Goal: Book appointment/travel/reservation

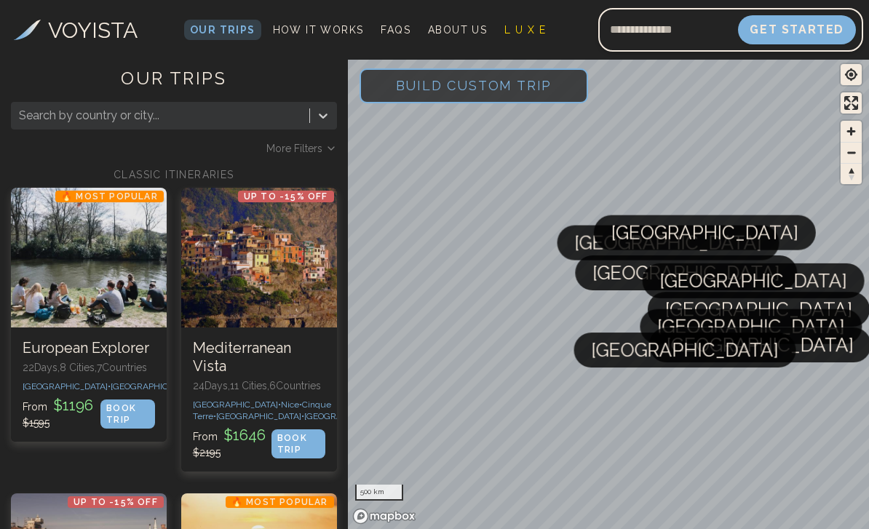
click at [499, 76] on span "Build Custom Trip" at bounding box center [473, 86] width 203 height 62
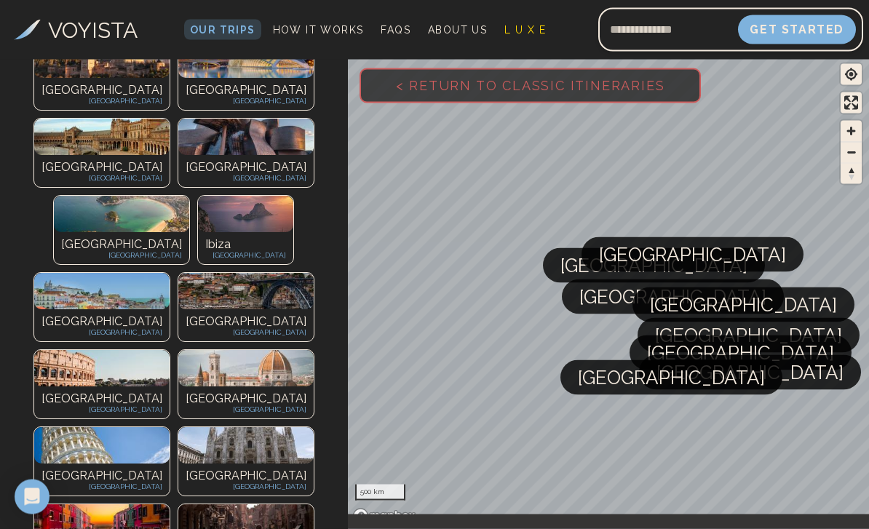
scroll to position [471, 0]
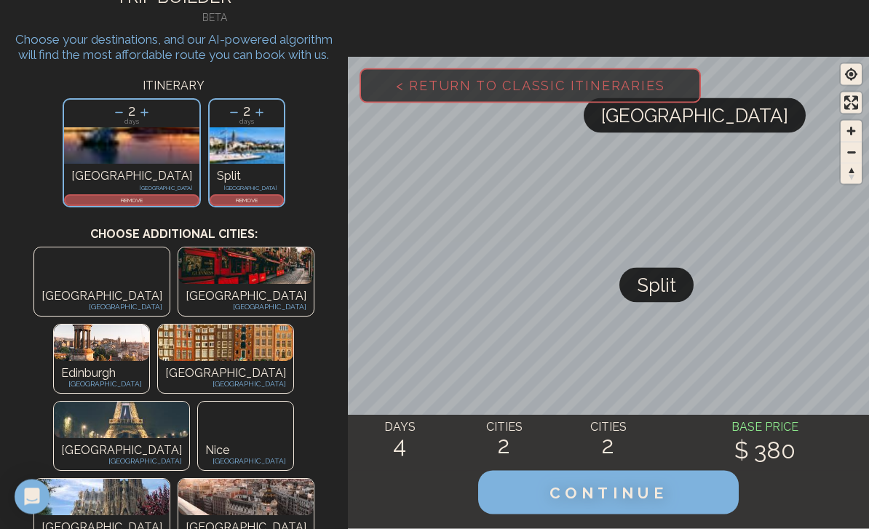
scroll to position [0, 0]
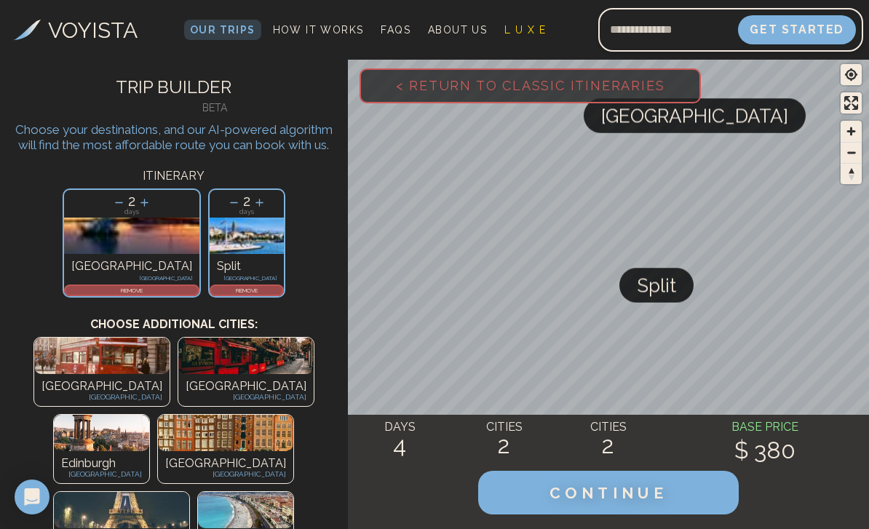
click at [145, 292] on p "REMOVE" at bounding box center [131, 290] width 132 height 9
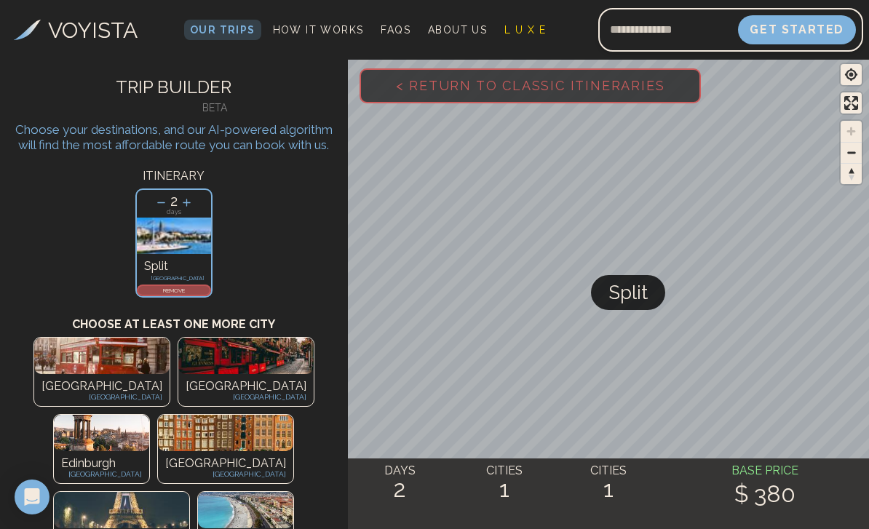
click at [153, 205] on icon at bounding box center [160, 202] width 15 height 15
click at [153, 203] on icon at bounding box center [160, 202] width 15 height 15
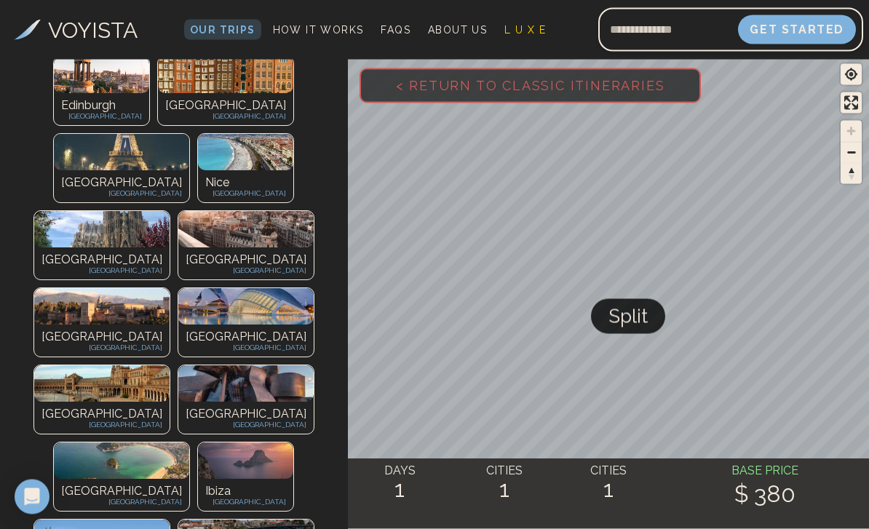
scroll to position [358, 0]
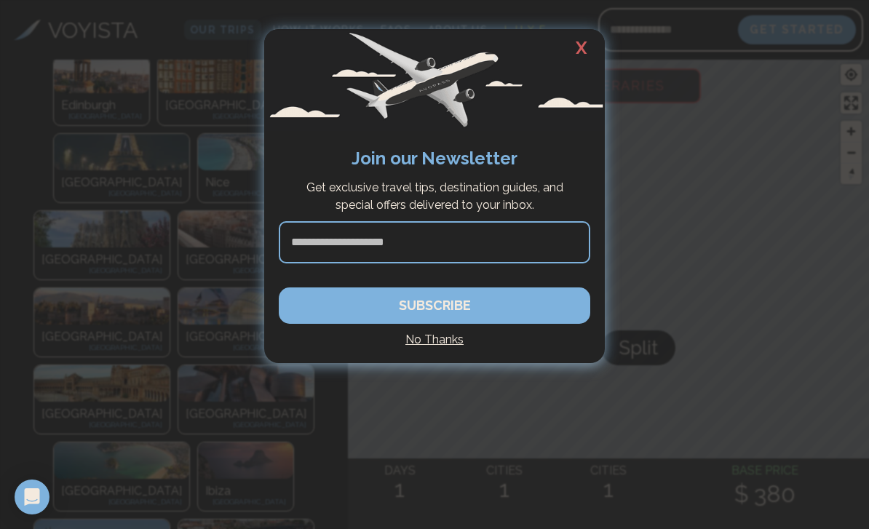
click at [581, 40] on h2 "X" at bounding box center [581, 48] width 47 height 38
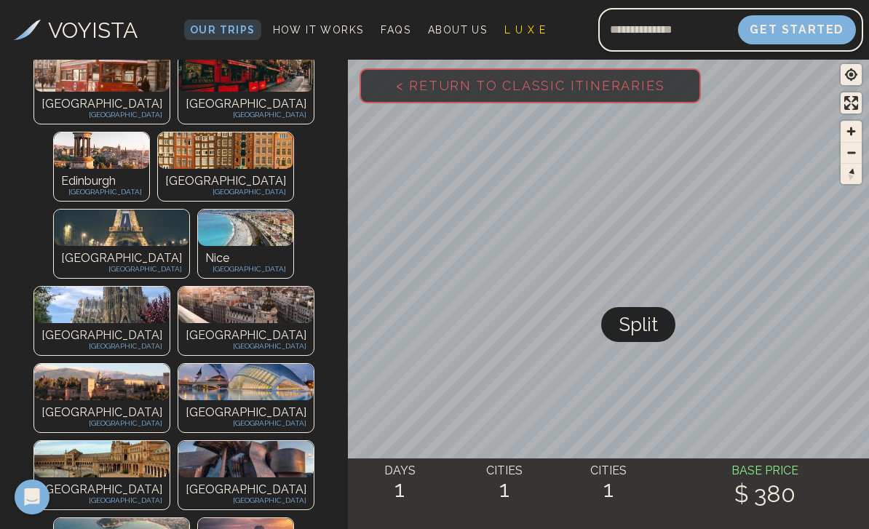
scroll to position [273, 0]
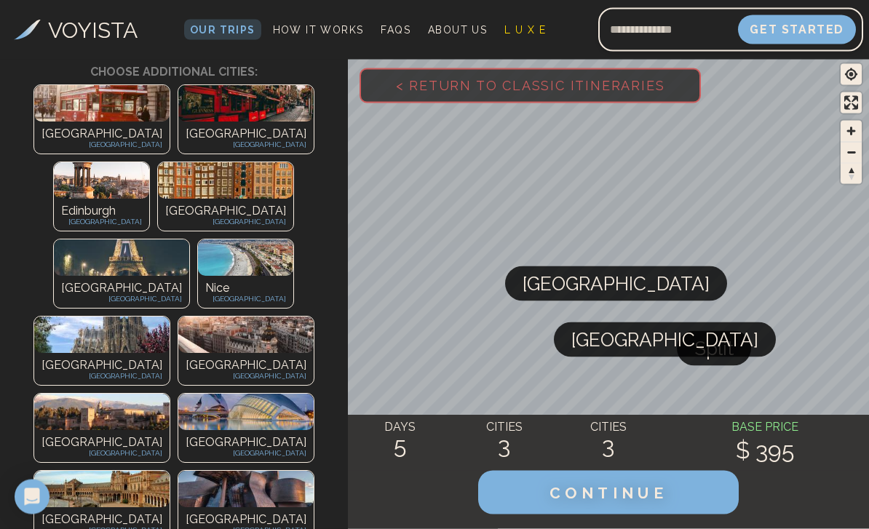
scroll to position [380, 0]
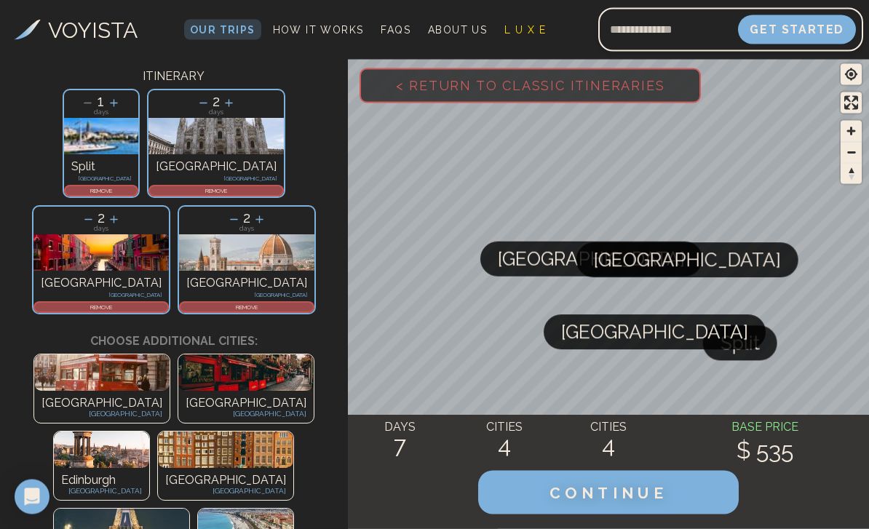
scroll to position [100, 0]
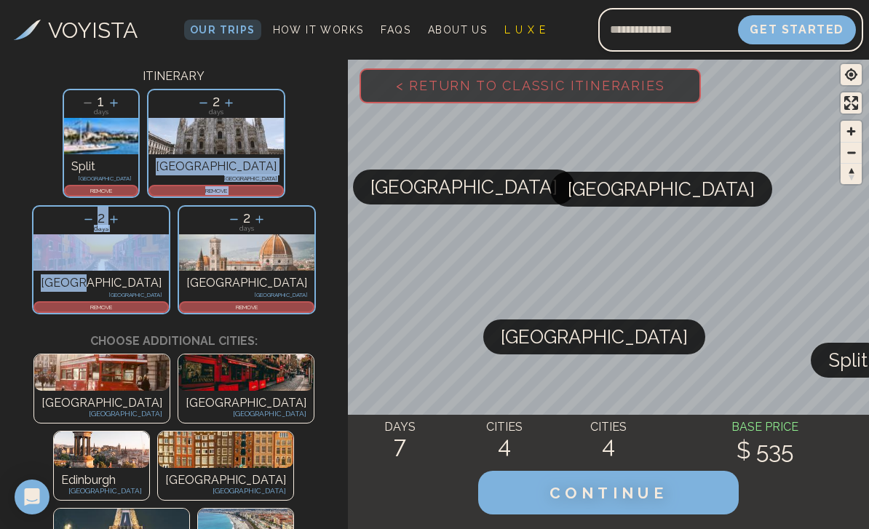
click at [319, 191] on div "1 days Split [GEOGRAPHIC_DATA] REMOVE 2 days [GEOGRAPHIC_DATA] [GEOGRAPHIC_DATA…" at bounding box center [174, 201] width 348 height 233
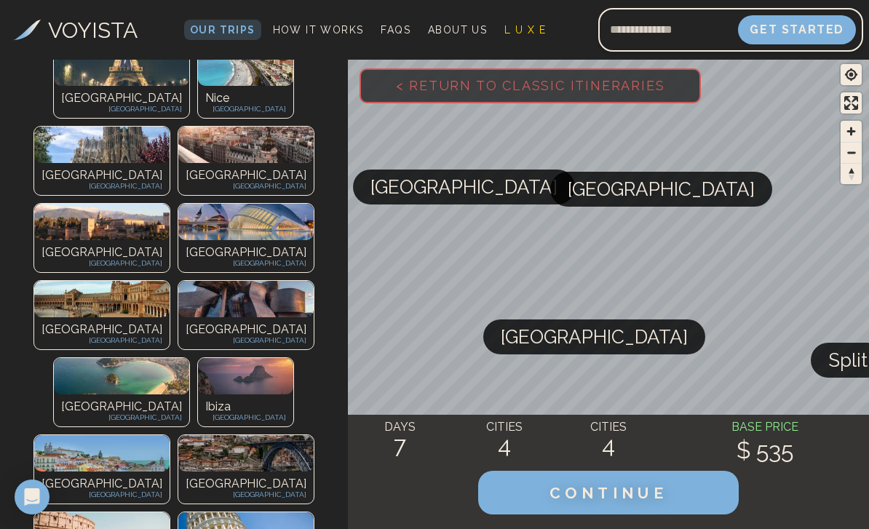
scroll to position [557, 0]
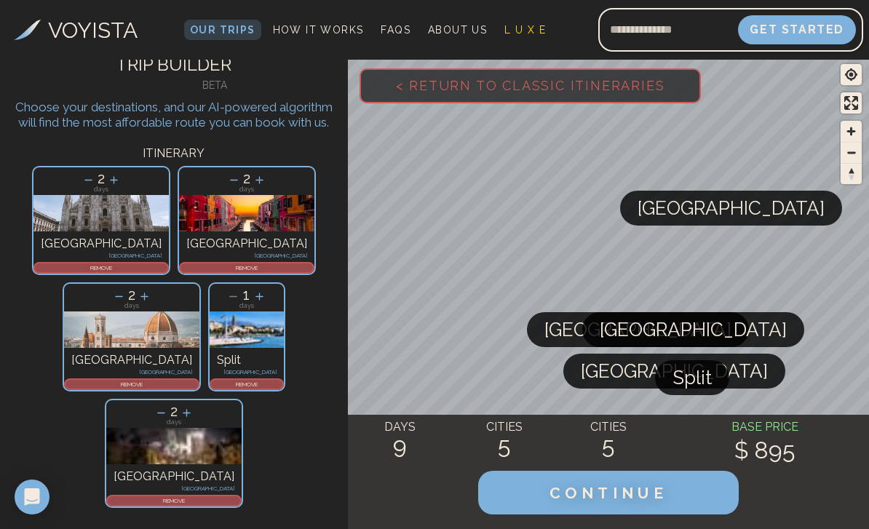
scroll to position [12, 0]
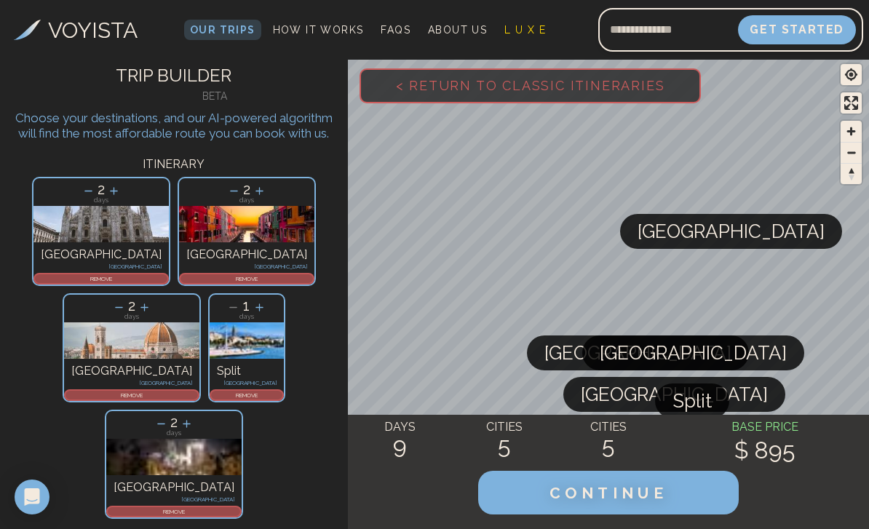
click at [240, 507] on p "REMOVE" at bounding box center [174, 511] width 132 height 9
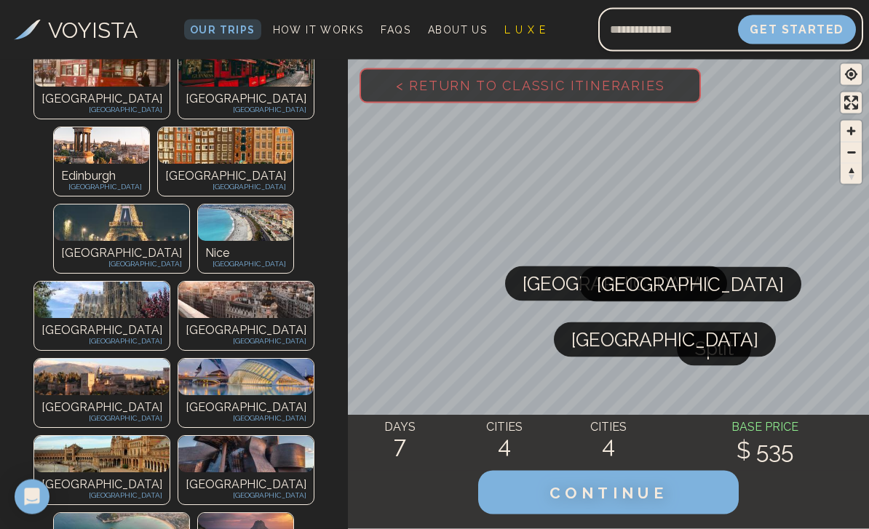
scroll to position [404, 0]
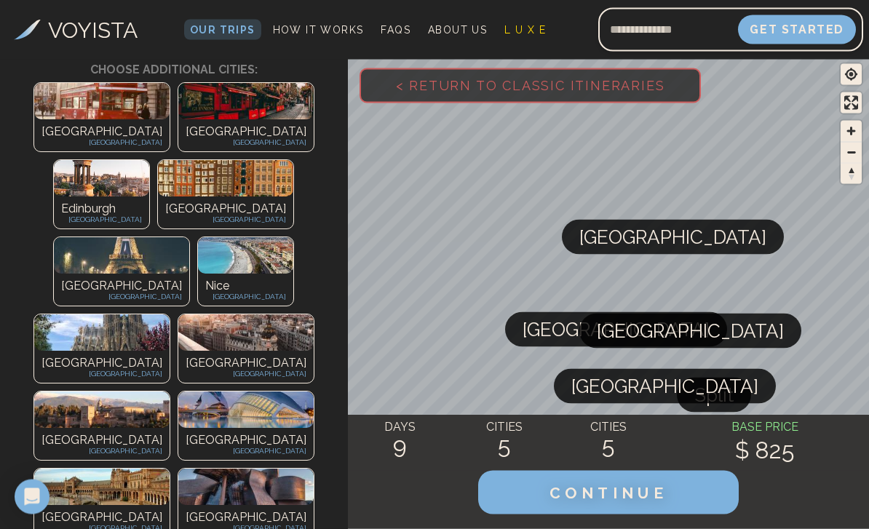
scroll to position [491, 0]
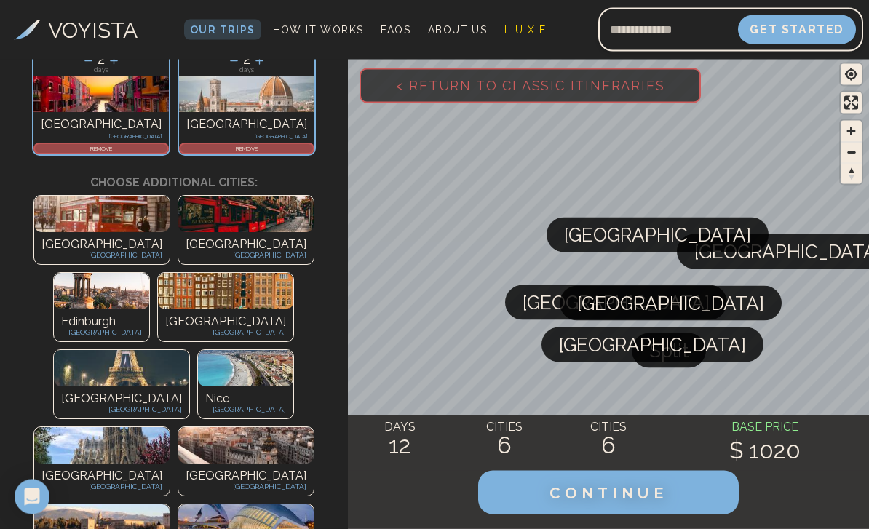
scroll to position [362, 0]
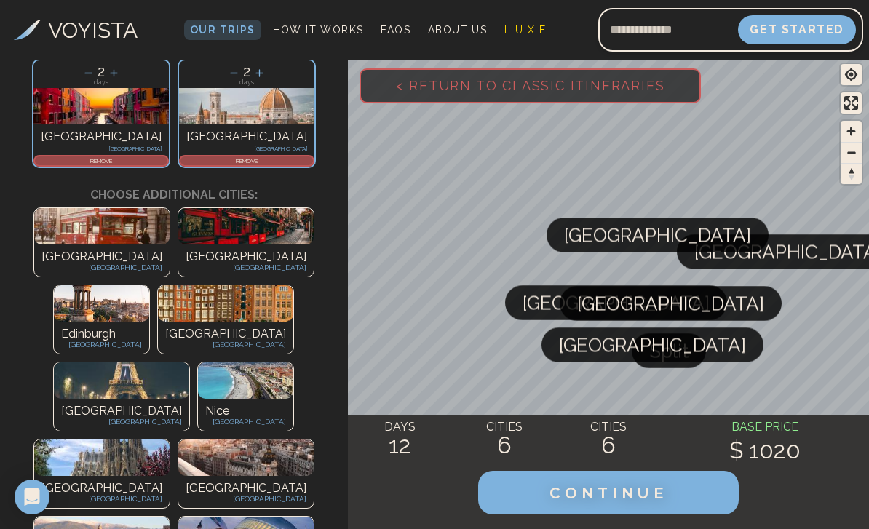
click at [216, 439] on img at bounding box center [245, 457] width 135 height 36
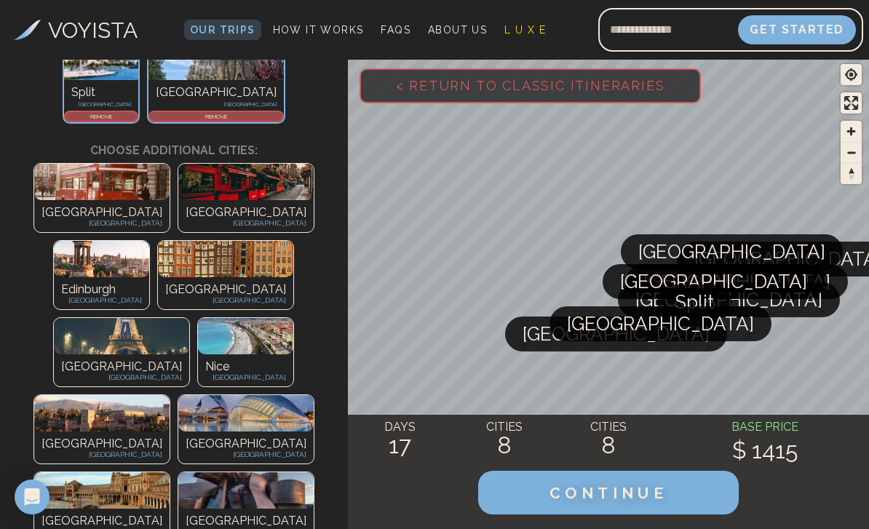
scroll to position [522, 0]
